Goal: Communication & Community: Connect with others

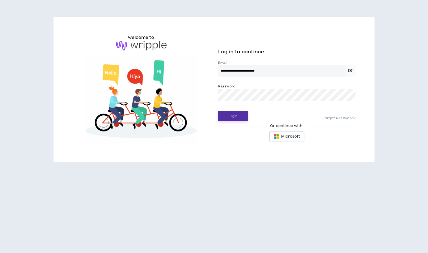
click at [236, 117] on button "Login" at bounding box center [233, 116] width 30 height 10
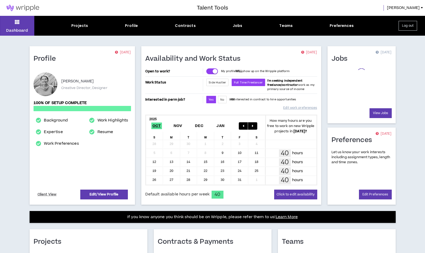
scroll to position [92, 0]
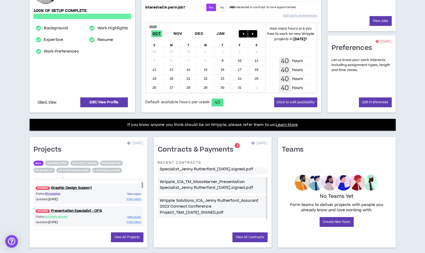
click at [137, 194] on span "Messages" at bounding box center [134, 194] width 14 height 4
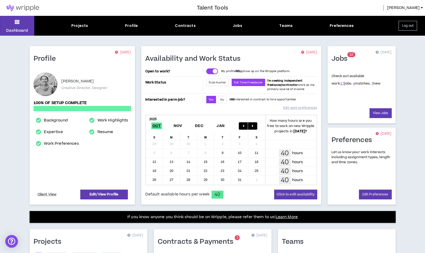
click at [371, 84] on link "2" at bounding box center [372, 83] width 2 height 5
